Goal: Find specific page/section: Find specific page/section

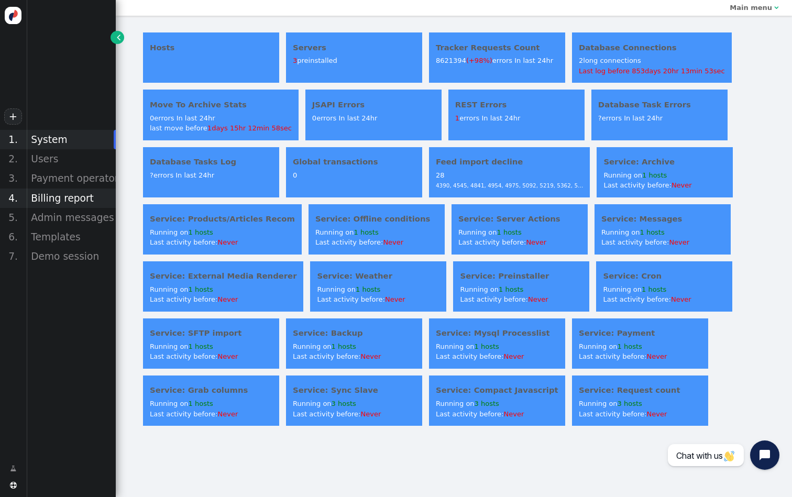
click at [71, 194] on div "Billing report" at bounding box center [71, 198] width 90 height 19
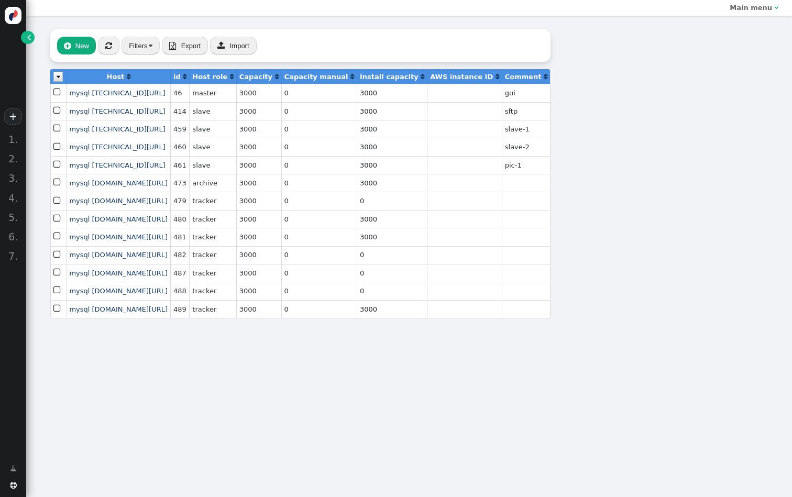
click at [32, 38] on link "" at bounding box center [27, 37] width 13 height 13
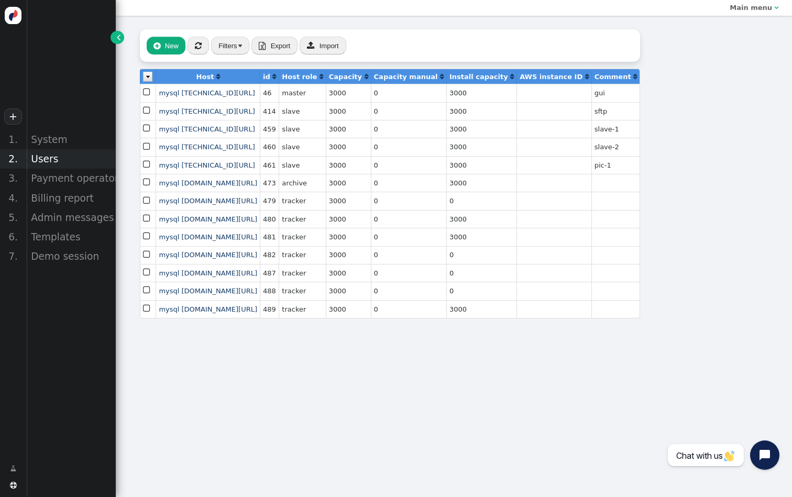
click at [70, 162] on div "Users" at bounding box center [71, 158] width 90 height 19
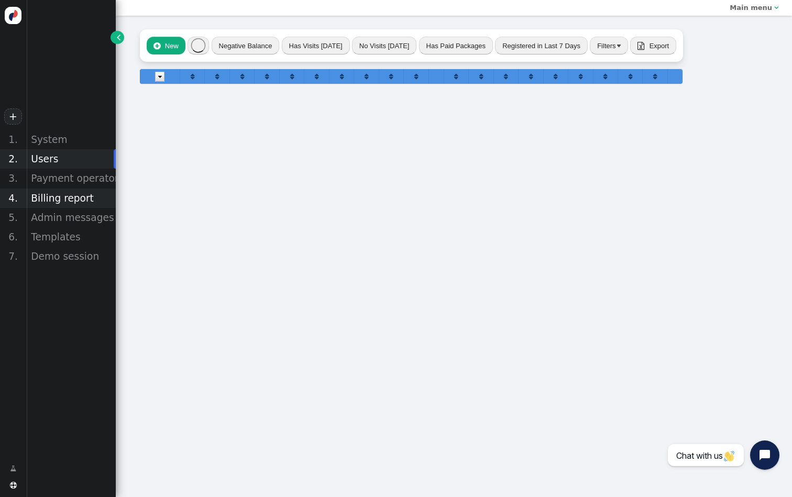
click at [70, 200] on div "Billing report" at bounding box center [71, 198] width 90 height 19
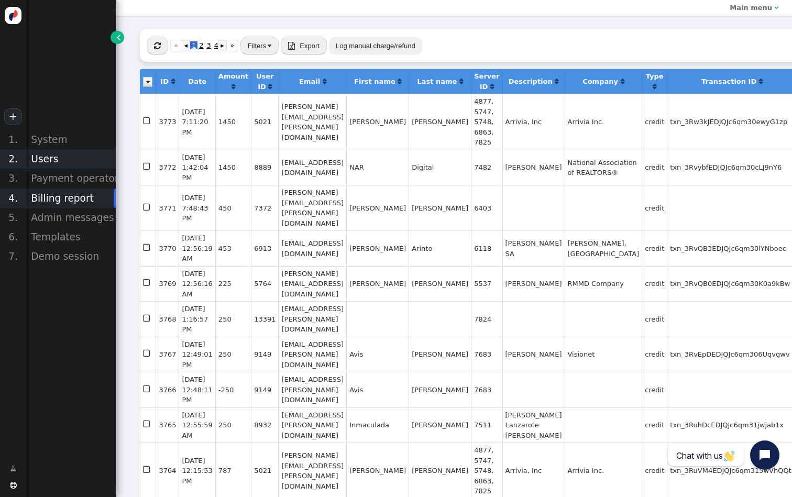
click at [57, 154] on div "Users" at bounding box center [71, 158] width 90 height 19
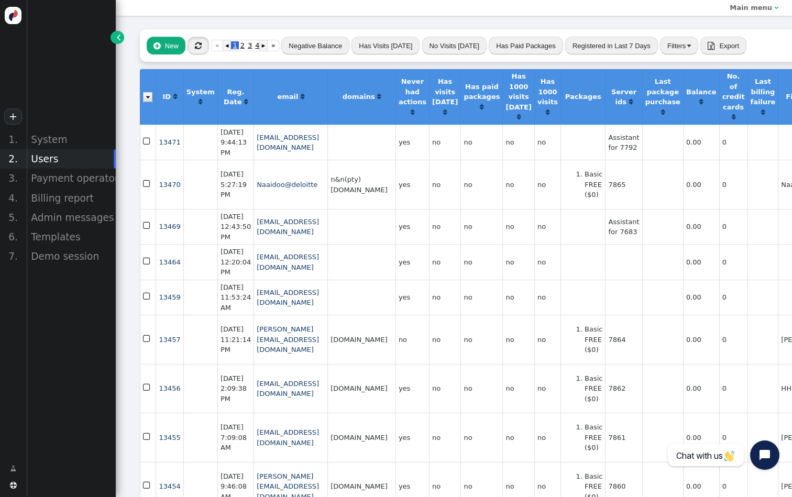
click at [200, 43] on span "" at bounding box center [198, 46] width 7 height 8
